Goal: Information Seeking & Learning: Learn about a topic

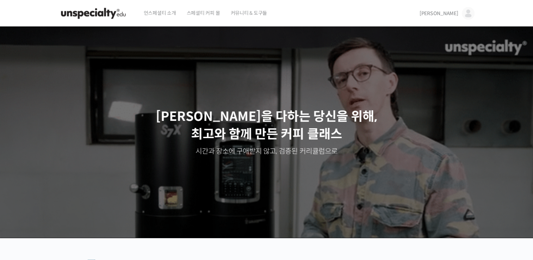
click at [168, 16] on span "언스페셜티 소개" at bounding box center [160, 13] width 32 height 27
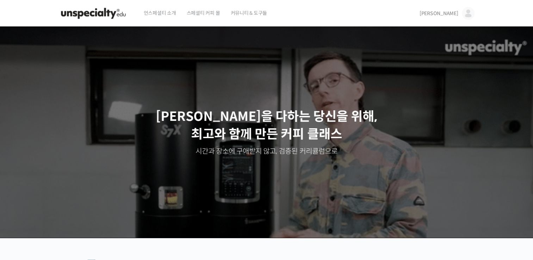
click at [467, 16] on img at bounding box center [468, 13] width 13 height 13
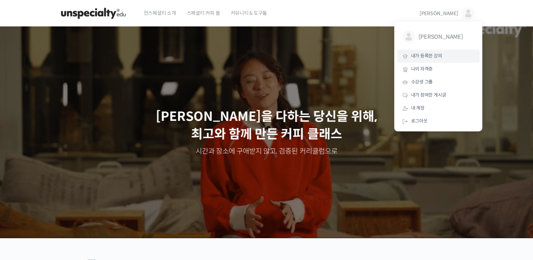
click at [441, 54] on span "내가 등록한 강의" at bounding box center [426, 56] width 31 height 6
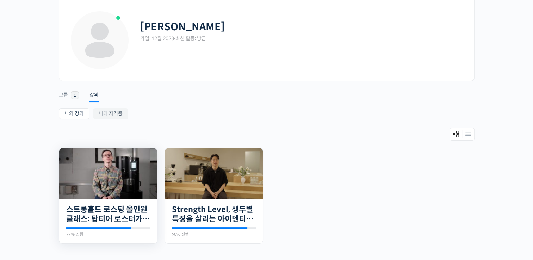
scroll to position [70, 0]
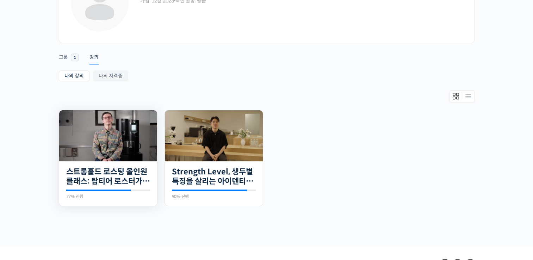
click at [125, 132] on img at bounding box center [108, 135] width 98 height 51
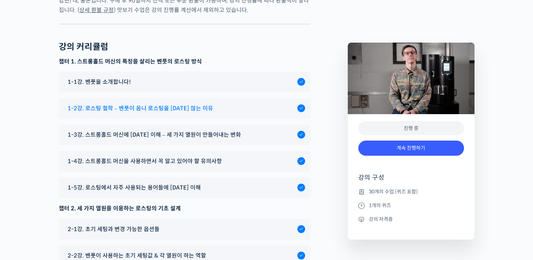
scroll to position [3382, 0]
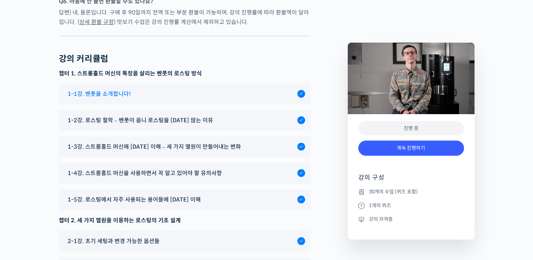
click at [165, 104] on div "1-1강. 벤풋을 소개합니다!" at bounding box center [185, 94] width 252 height 21
click at [128, 99] on span "1-1강. 벤풋을 소개합니다!" at bounding box center [99, 94] width 63 height 10
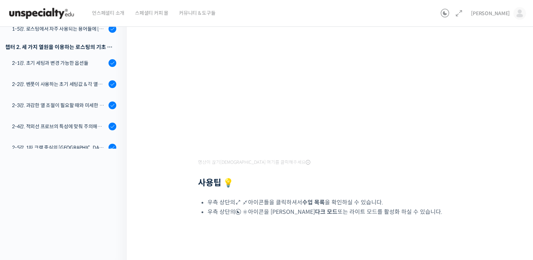
scroll to position [63, 0]
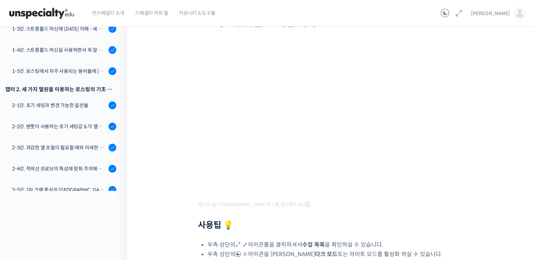
click at [505, 71] on div "스트롱홀드 로스팅 올인원 클래스: 탑티어 로스터가 알려주는 스트롱홀드 A to Z 가이드 1-1강. 벤풋을 소개합니다! 완료함 수업 1 / 3…" at bounding box center [332, 132] width 410 height 348
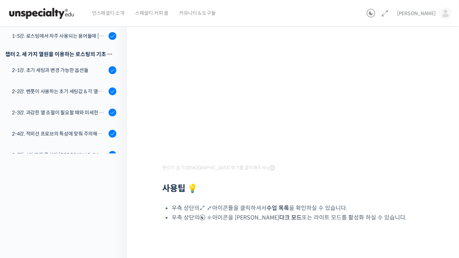
scroll to position [99, 0]
drag, startPoint x: 394, startPoint y: 200, endPoint x: 382, endPoint y: 193, distance: 14.3
click at [390, 198] on div "영상이 끊기[DEMOGRAPHIC_DATA] 여기를 클릭해주세요 사용팁 💡 우측 상단의 아이콘들을 클릭하셔서 수업 목록 을 확인하실 수 있습니…" at bounding box center [294, 116] width 265 height 212
click at [438, 138] on div "스트롱홀드 로스팅 올인원 클래스: 탑티어 로스터가 알려주는 스트롱홀드 A to Z 가이드 1-1강. 벤풋을 소개합니다! 완료함 수업 1 / 3…" at bounding box center [294, 95] width 335 height 346
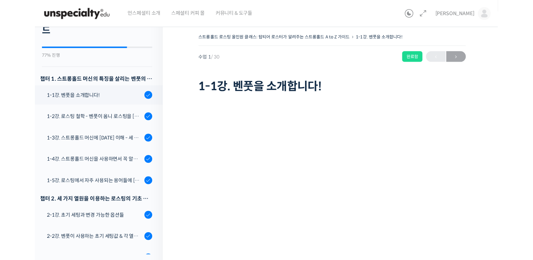
scroll to position [0, 0]
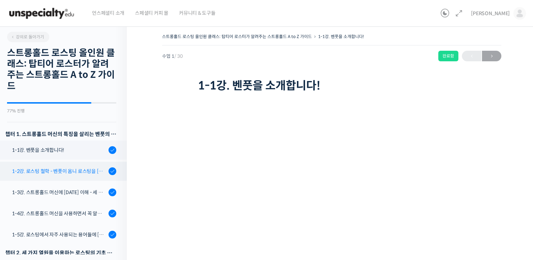
click at [69, 174] on div "1-2강. 로스팅 철학 - 벤풋이 옴니 로스팅을 [DATE] 않는 이유" at bounding box center [59, 171] width 94 height 8
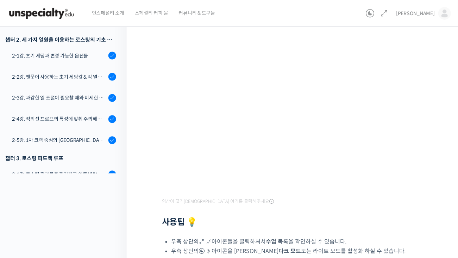
scroll to position [106, 0]
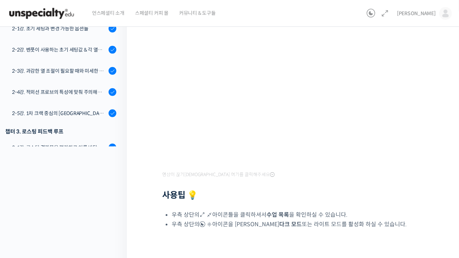
click at [323, 180] on div at bounding box center [294, 184] width 265 height 11
click at [345, 186] on div at bounding box center [294, 184] width 265 height 11
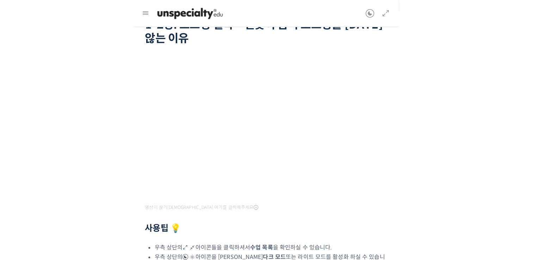
scroll to position [0, 0]
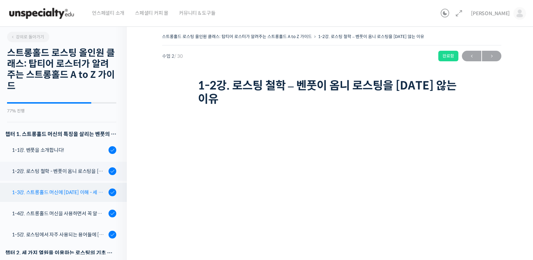
click at [70, 198] on link "1-3강. 스트롱홀드 머신에 [DATE] 이해 - 세 가지 열원이 만들어내는 변화" at bounding box center [61, 192] width 130 height 19
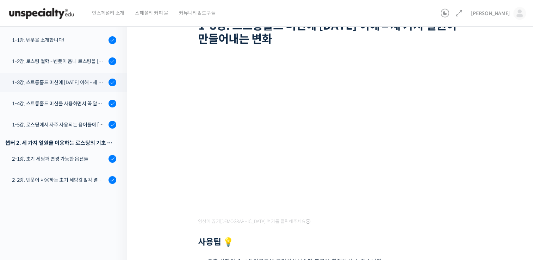
scroll to position [70, 0]
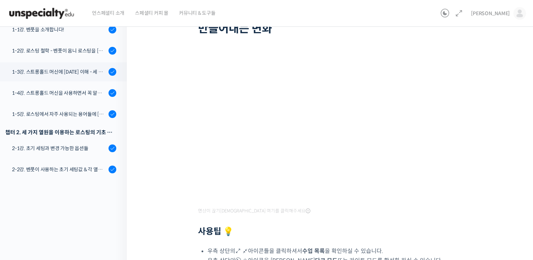
click at [509, 92] on div "스트롱홀드 로스팅 올인원 클래스: 탑티어 로스터가 알려주는 스트롱홀드 A to Z 가이드 1-3강. 스트롱홀드 머신에 대한 이해 – 세 가지 …" at bounding box center [332, 132] width 410 height 362
drag, startPoint x: 487, startPoint y: 87, endPoint x: 482, endPoint y: 92, distance: 7.2
click at [487, 86] on div "스트롱홀드 로스팅 올인원 클래스: 탑티어 로스터가 알려주는 스트롱홀드 A to Z 가이드 1-3강. 스트롱홀드 머신에 대한 이해 – 세 가지 …" at bounding box center [331, 129] width 339 height 336
click at [483, 82] on div "스트롱홀드 로스팅 올인원 클래스: 탑티어 로스터가 알려주는 스트롱홀드 A to Z 가이드 1-3강. 스트롱홀드 머신에 대한 이해 – 세 가지 …" at bounding box center [331, 129] width 339 height 336
